Goal: Task Accomplishment & Management: Manage account settings

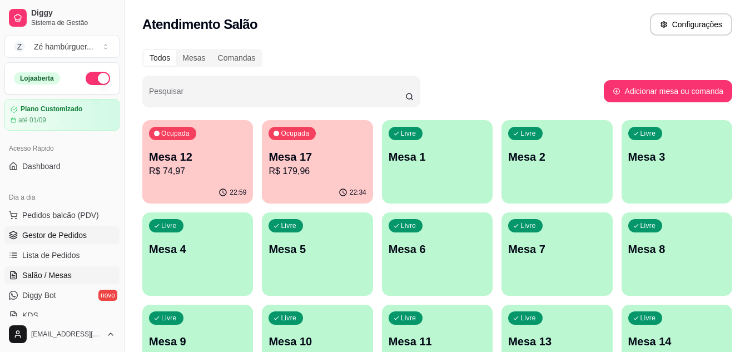
click at [80, 241] on link "Gestor de Pedidos" at bounding box center [61, 235] width 115 height 18
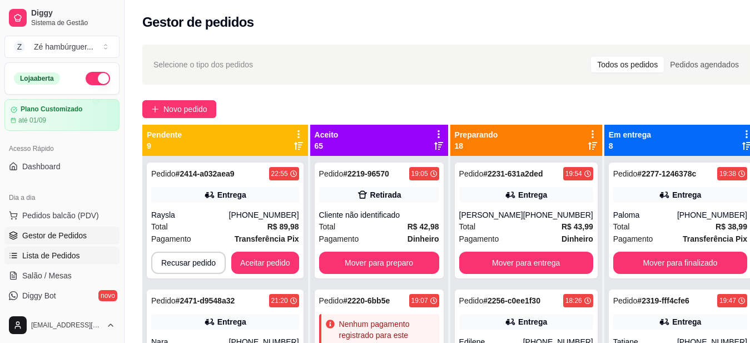
click at [73, 256] on span "Lista de Pedidos" at bounding box center [51, 255] width 58 height 11
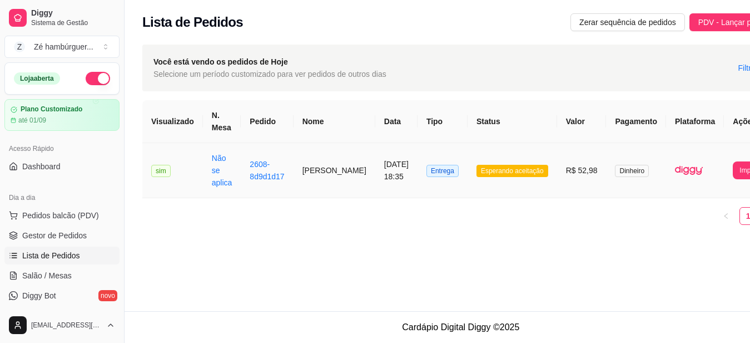
click at [497, 166] on span "Esperando aceitação" at bounding box center [513, 171] width 72 height 12
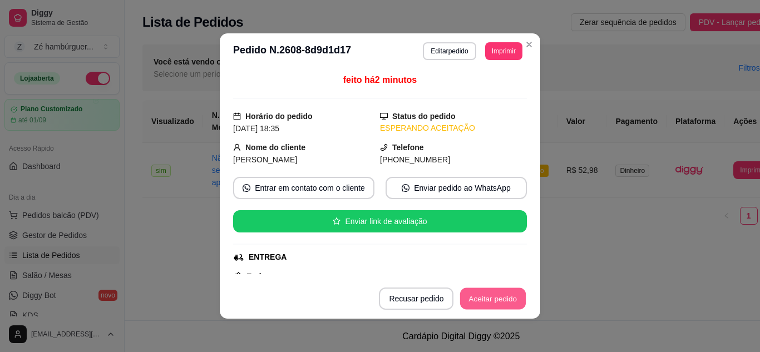
click at [472, 303] on button "Aceitar pedido" at bounding box center [493, 299] width 66 height 22
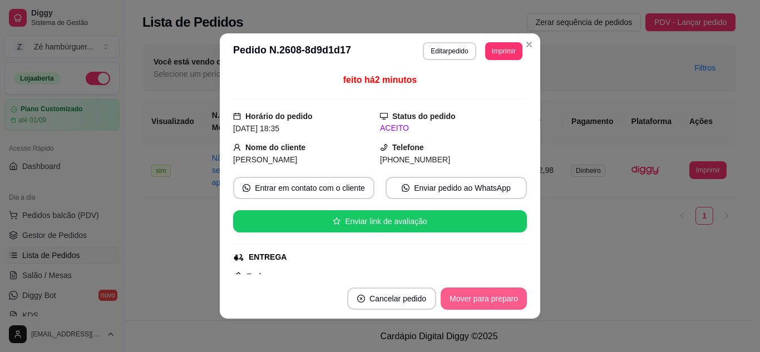
click at [473, 305] on button "Mover para preparo" at bounding box center [484, 299] width 86 height 22
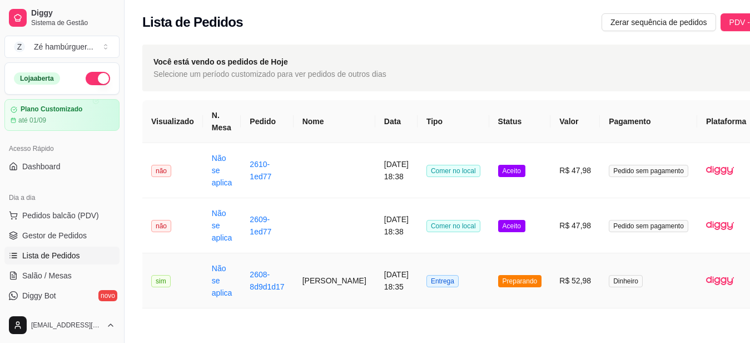
click at [498, 280] on span "Preparando" at bounding box center [520, 281] width 44 height 12
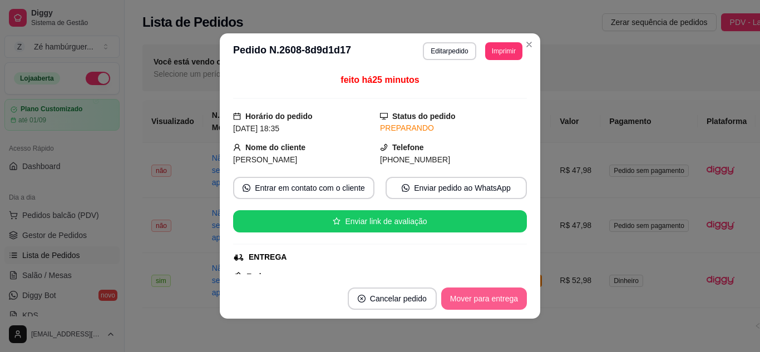
click at [477, 299] on button "Mover para entrega" at bounding box center [484, 299] width 86 height 22
click at [478, 304] on button "Mover para finalizado" at bounding box center [481, 299] width 90 height 22
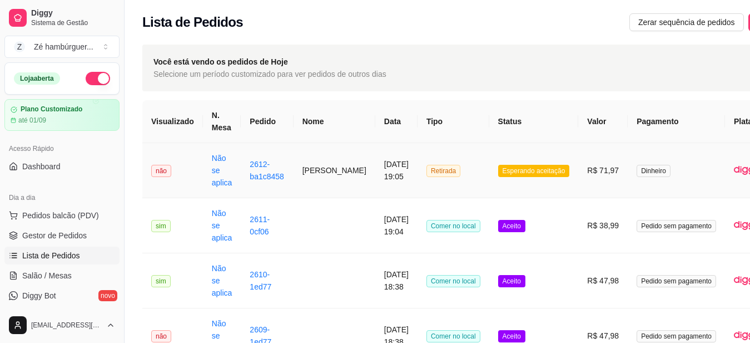
click at [517, 171] on span "Esperando aceitação" at bounding box center [534, 171] width 72 height 12
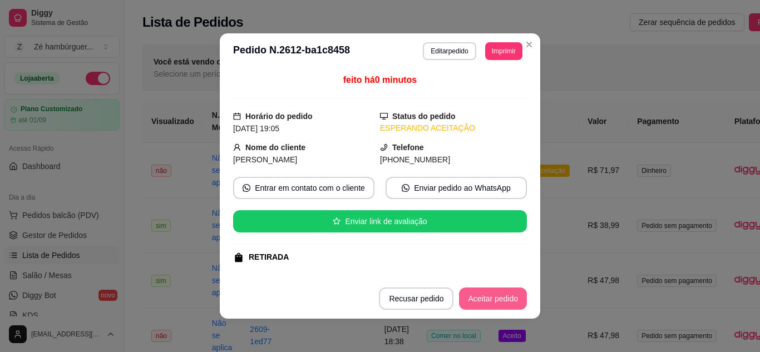
click at [489, 305] on button "Aceitar pedido" at bounding box center [493, 299] width 68 height 22
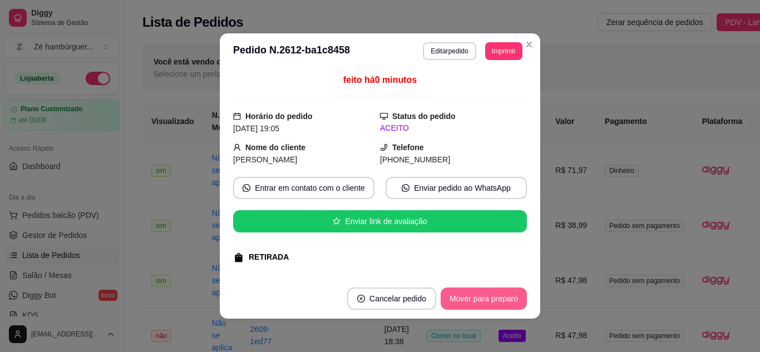
click at [487, 304] on button "Mover para preparo" at bounding box center [484, 299] width 86 height 22
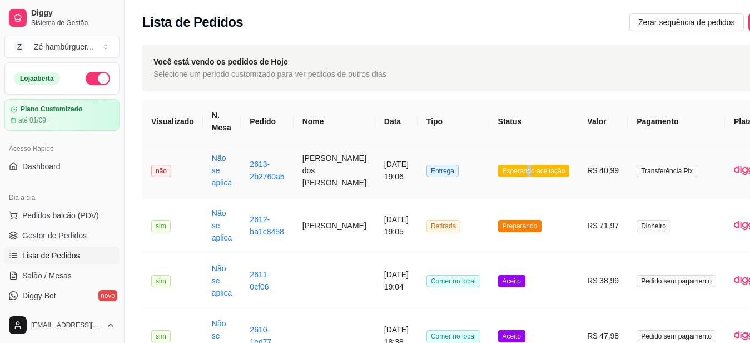
click at [504, 174] on span "Esperando aceitação" at bounding box center [534, 171] width 72 height 12
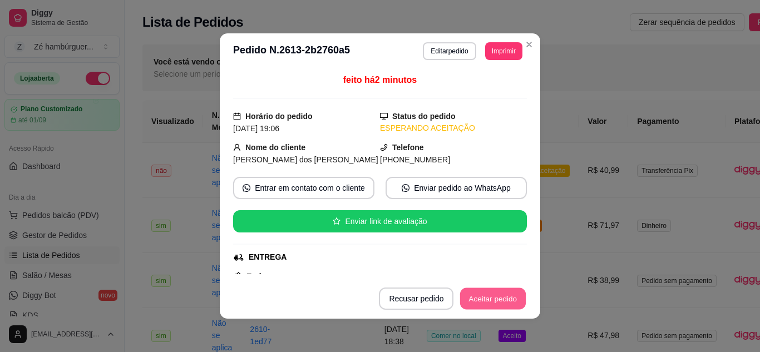
click at [478, 305] on button "Aceitar pedido" at bounding box center [493, 299] width 66 height 22
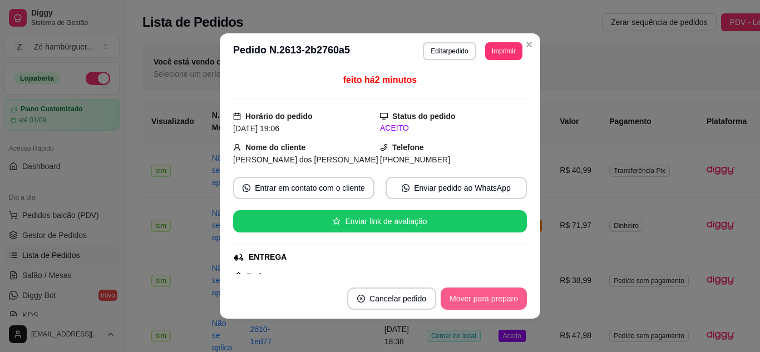
click at [480, 305] on button "Mover para preparo" at bounding box center [484, 299] width 86 height 22
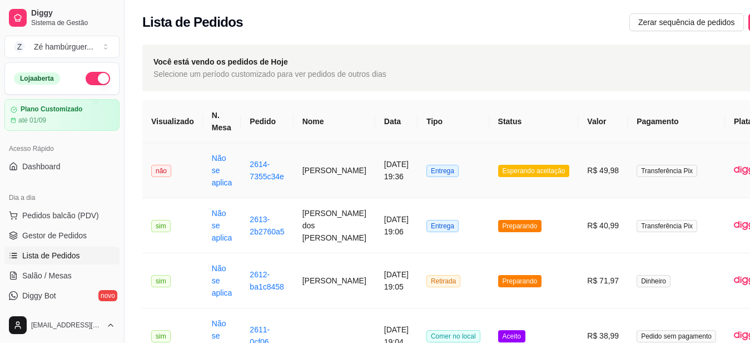
click at [518, 171] on span "Esperando aceitação" at bounding box center [534, 171] width 72 height 12
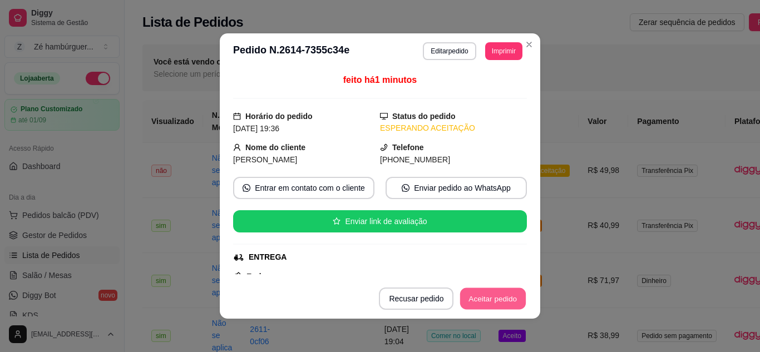
click at [479, 308] on button "Aceitar pedido" at bounding box center [493, 299] width 66 height 22
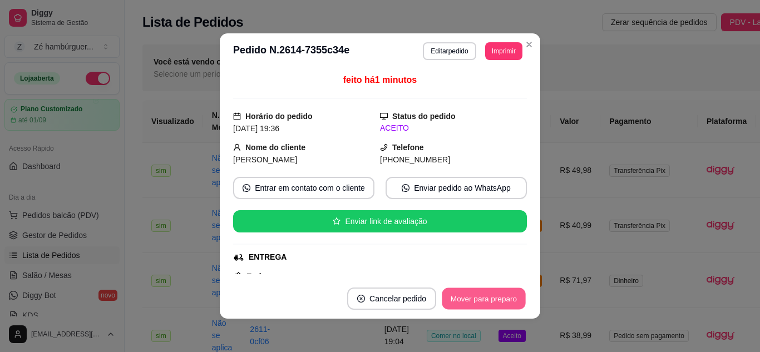
click at [475, 304] on button "Mover para preparo" at bounding box center [483, 299] width 83 height 22
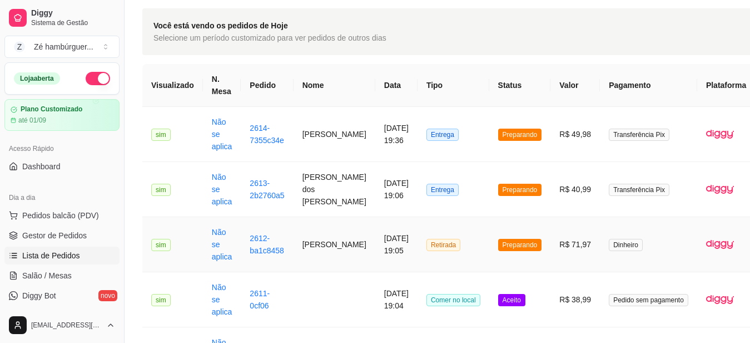
scroll to position [56, 0]
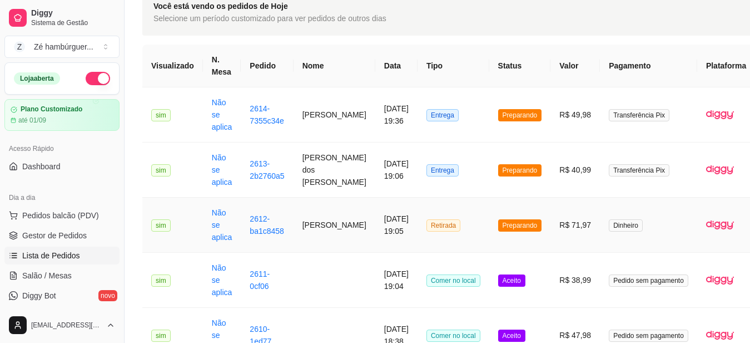
click at [503, 231] on span "Preparando" at bounding box center [520, 225] width 44 height 12
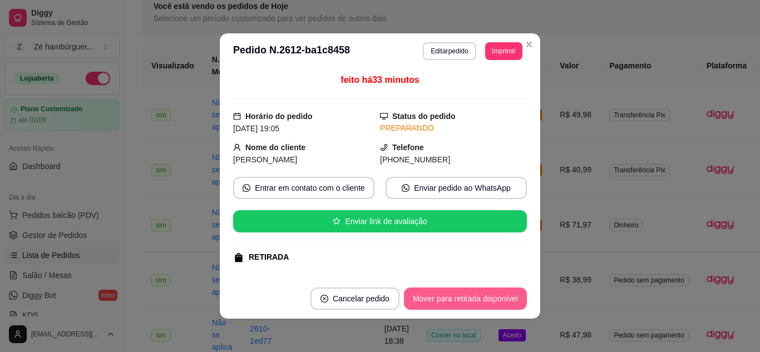
click at [496, 299] on button "Mover para retirada disponível" at bounding box center [465, 299] width 123 height 22
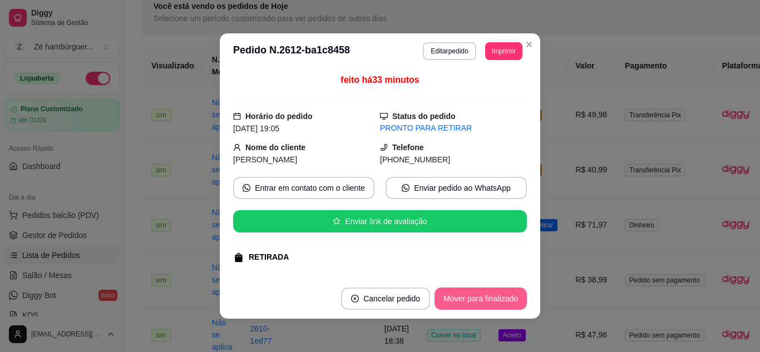
click at [498, 298] on button "Mover para finalizado" at bounding box center [480, 299] width 92 height 22
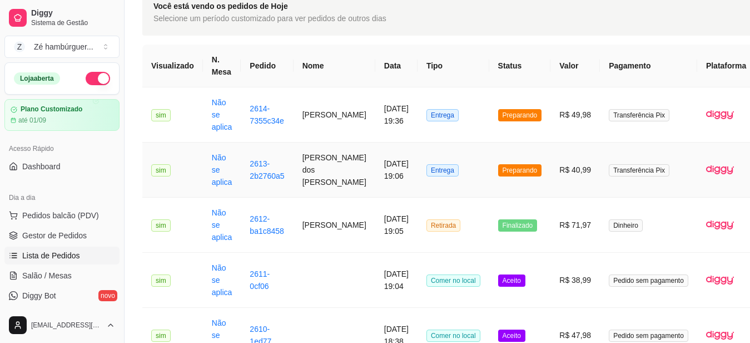
click at [498, 174] on span "Preparando" at bounding box center [520, 170] width 44 height 12
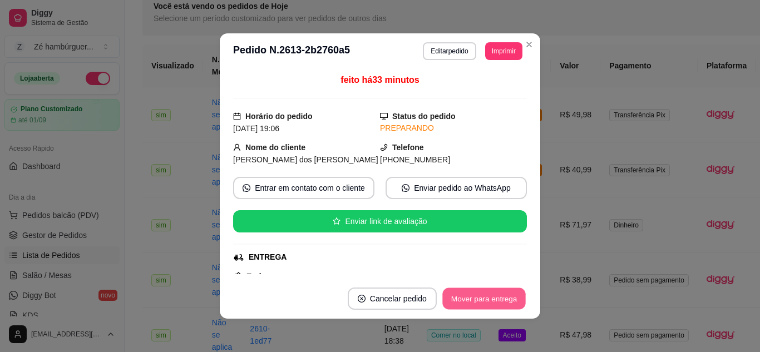
click at [476, 301] on button "Mover para entrega" at bounding box center [483, 299] width 83 height 22
click at [482, 300] on button "Mover para finalizado" at bounding box center [480, 299] width 92 height 22
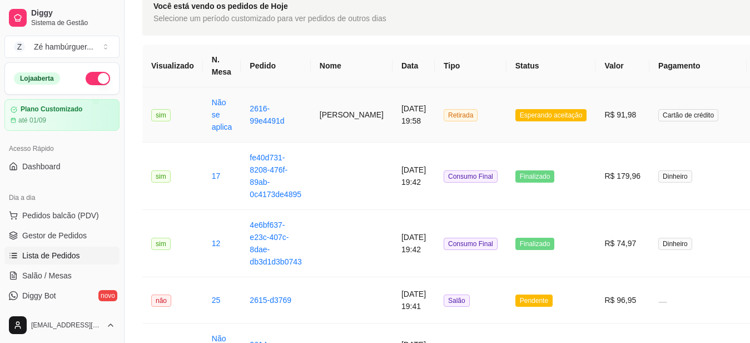
click at [520, 116] on span "Esperando aceitação" at bounding box center [552, 115] width 72 height 12
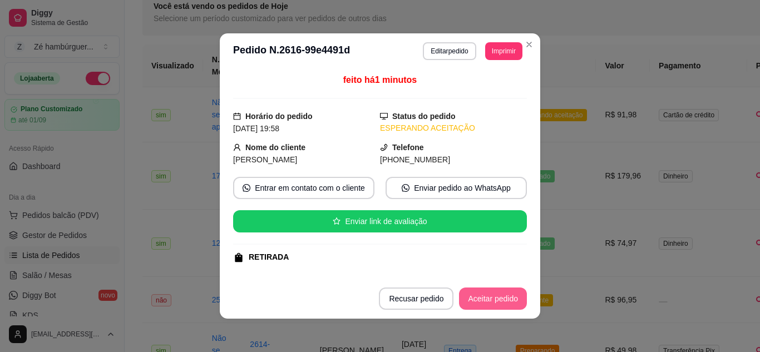
click at [484, 304] on button "Aceitar pedido" at bounding box center [493, 299] width 68 height 22
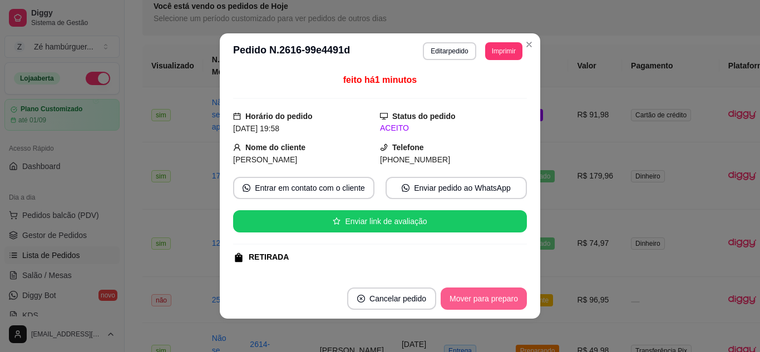
click at [482, 302] on button "Mover para preparo" at bounding box center [484, 299] width 86 height 22
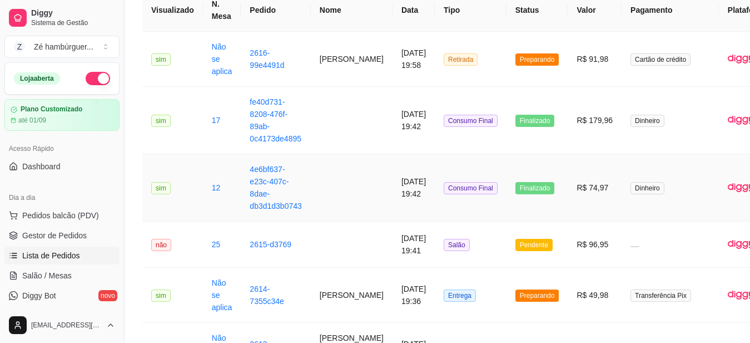
scroll to position [222, 0]
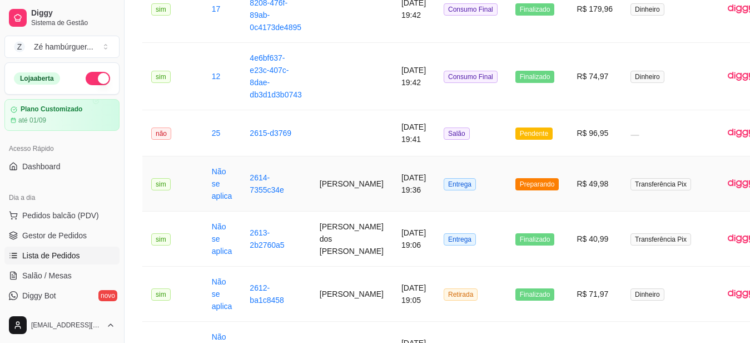
click at [516, 183] on span "Preparando" at bounding box center [538, 184] width 44 height 12
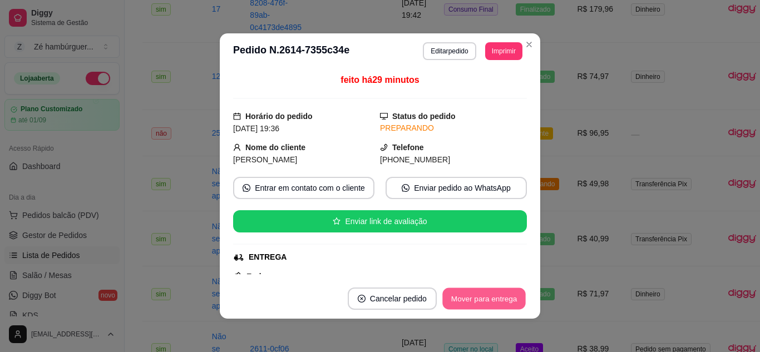
click at [481, 309] on button "Mover para entrega" at bounding box center [483, 299] width 83 height 22
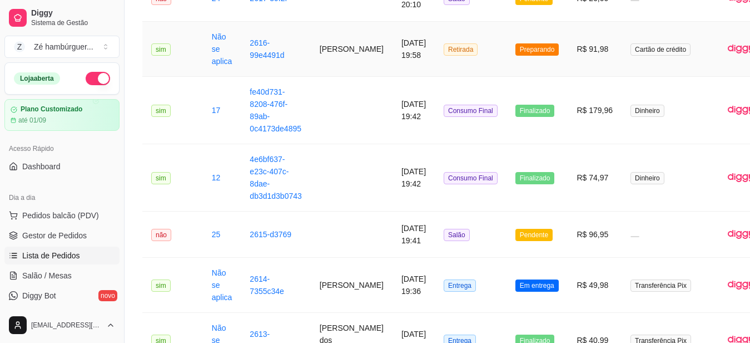
click at [516, 48] on span "Preparando" at bounding box center [538, 49] width 44 height 12
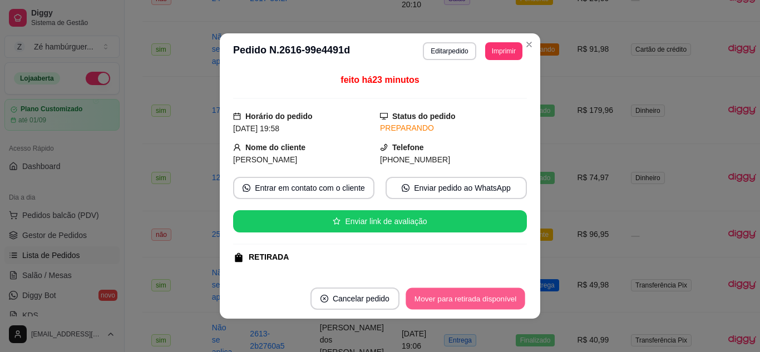
click at [452, 295] on button "Mover para retirada disponível" at bounding box center [464, 299] width 119 height 22
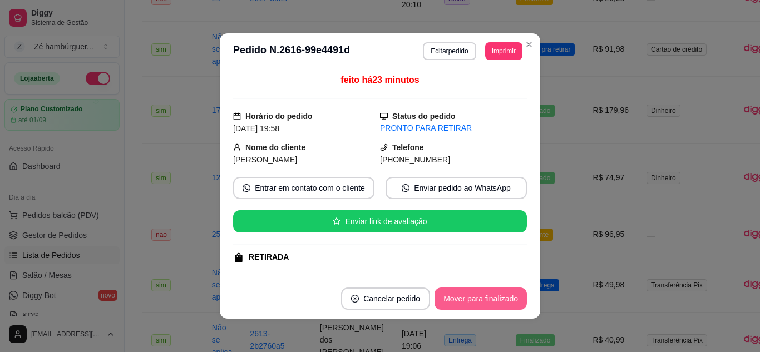
click at [460, 296] on button "Mover para finalizado" at bounding box center [480, 299] width 92 height 22
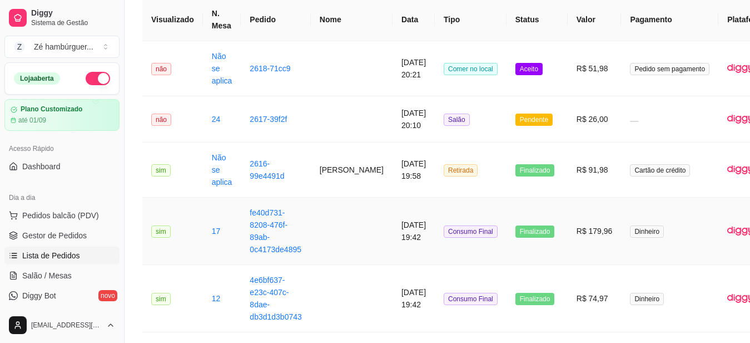
scroll to position [0, 0]
